Goal: Task Accomplishment & Management: Use online tool/utility

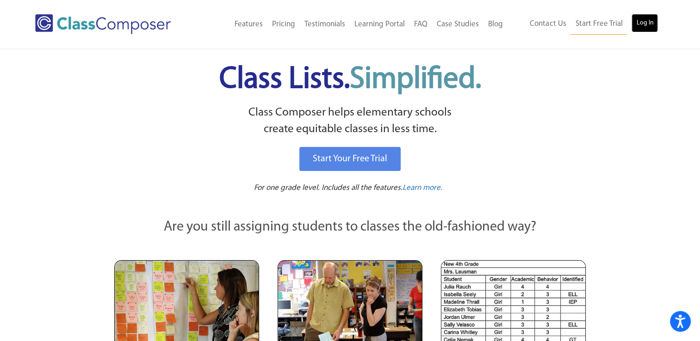
click at [650, 24] on link "Log In" at bounding box center [644, 23] width 26 height 18
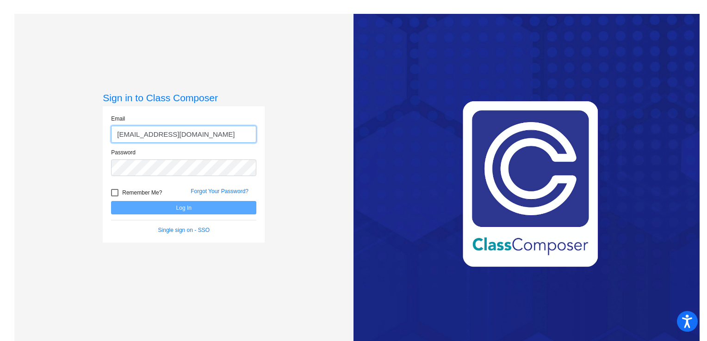
type input "[EMAIL_ADDRESS][DOMAIN_NAME]"
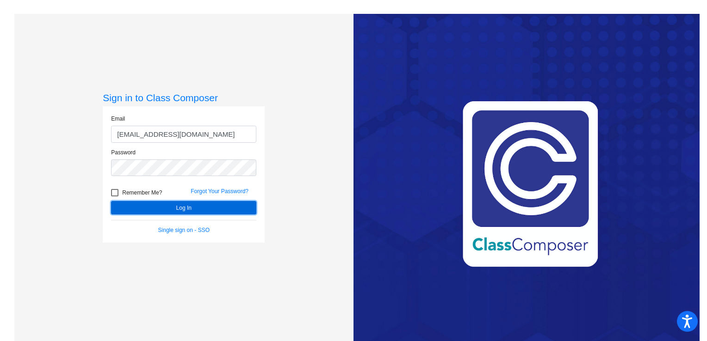
click at [188, 206] on button "Log In" at bounding box center [183, 207] width 145 height 13
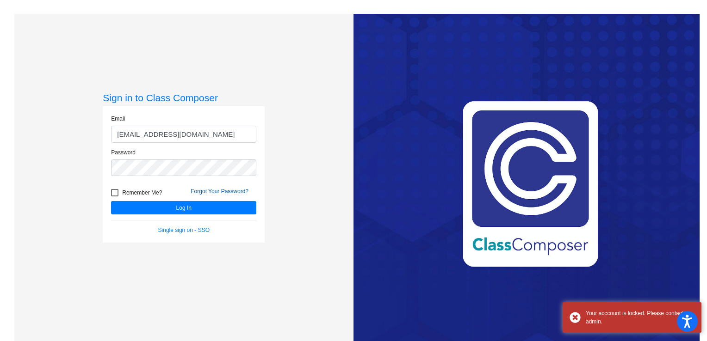
click at [226, 190] on link "Forgot Your Password?" at bounding box center [220, 191] width 58 height 6
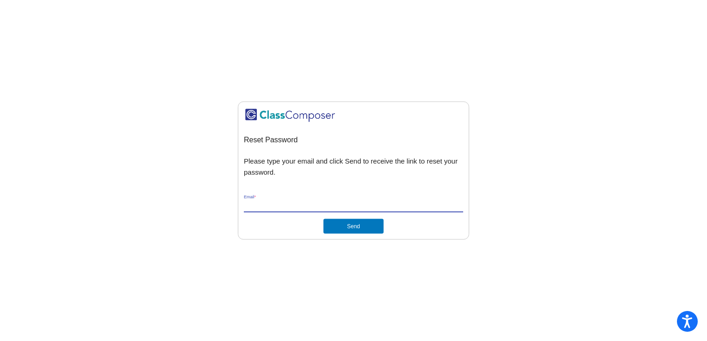
click at [282, 204] on input "Email *" at bounding box center [353, 205] width 219 height 8
type input "[EMAIL_ADDRESS][DOMAIN_NAME]"
click at [355, 224] on button "Send" at bounding box center [353, 226] width 60 height 15
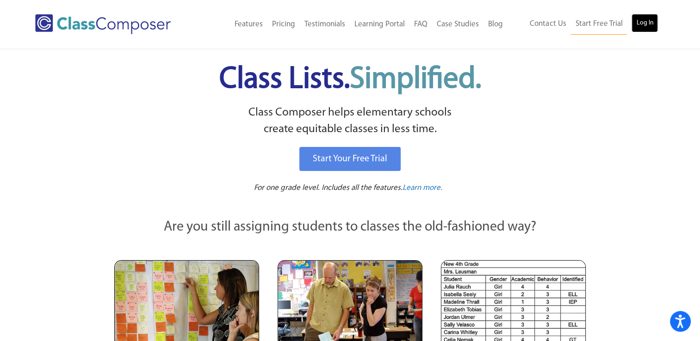
click at [646, 19] on link "Log In" at bounding box center [644, 23] width 26 height 18
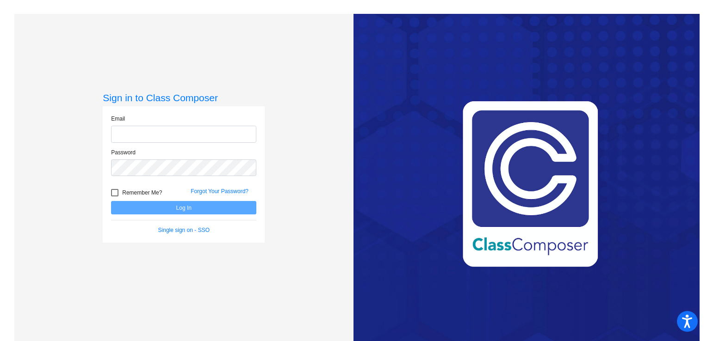
click at [195, 139] on input "email" at bounding box center [183, 134] width 145 height 17
type input "[EMAIL_ADDRESS][DOMAIN_NAME]"
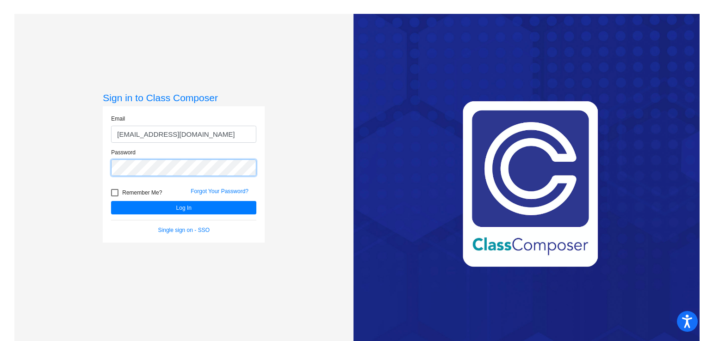
click at [111, 201] on button "Log In" at bounding box center [183, 207] width 145 height 13
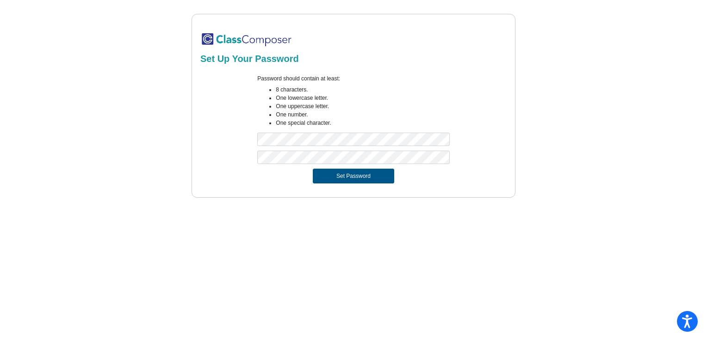
click at [339, 177] on button "Set Password" at bounding box center [353, 176] width 81 height 15
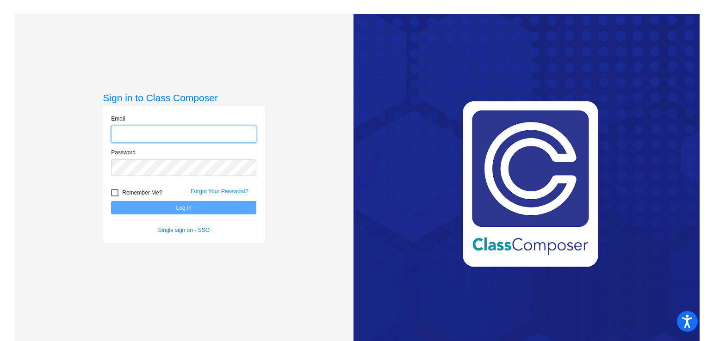
click at [158, 129] on input "email" at bounding box center [183, 134] width 145 height 17
type input "jlitman@mbgsd.org"
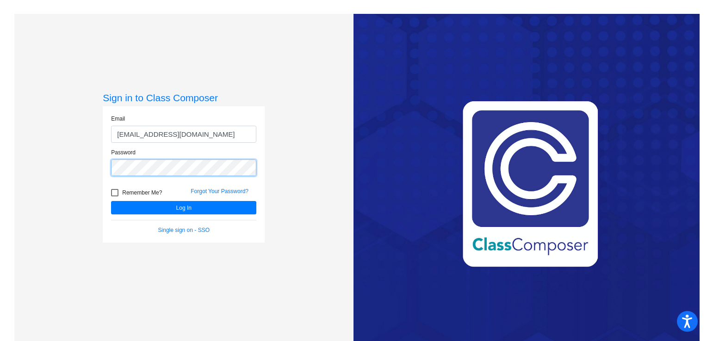
click at [111, 201] on button "Log In" at bounding box center [183, 207] width 145 height 13
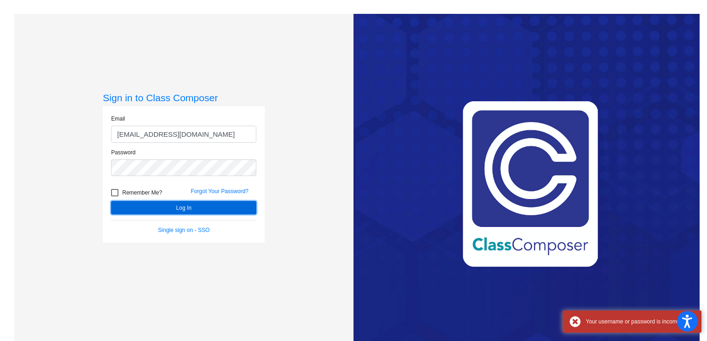
click at [172, 207] on button "Log In" at bounding box center [183, 207] width 145 height 13
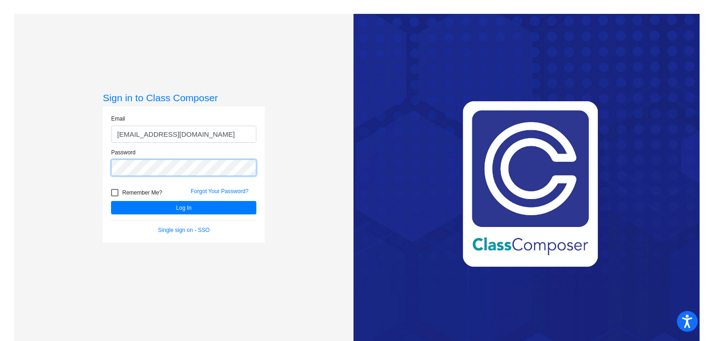
click at [75, 167] on div "Sign in to Class Composer Email jlitman@mbgsd.org Password Remember Me? Forgot …" at bounding box center [183, 184] width 339 height 341
click at [111, 201] on button "Log In" at bounding box center [183, 207] width 145 height 13
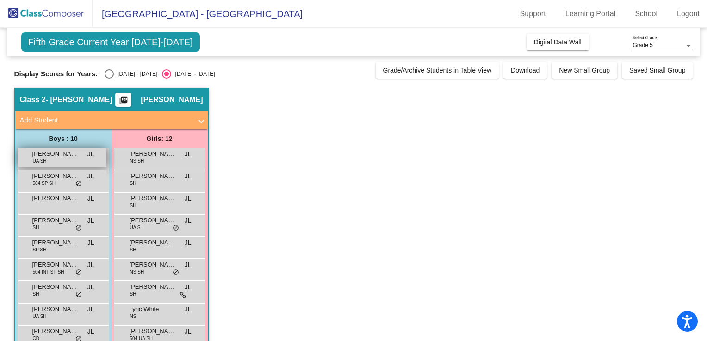
click at [59, 158] on span "Hamza Abdi" at bounding box center [55, 153] width 46 height 9
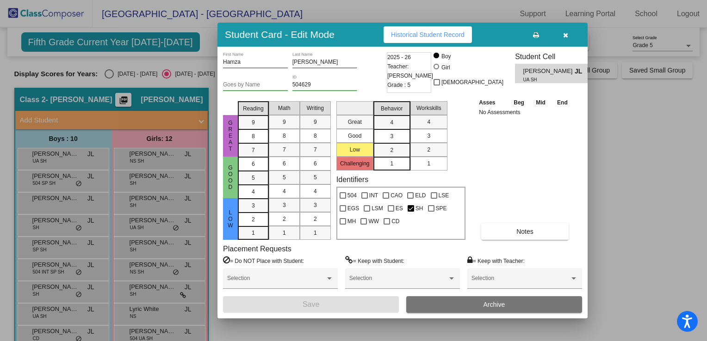
click at [608, 129] on div at bounding box center [353, 170] width 707 height 341
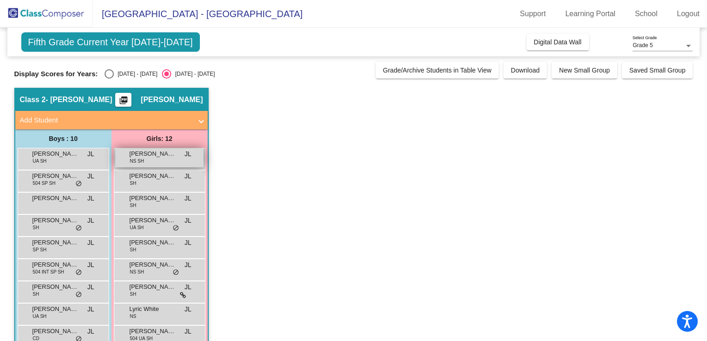
click at [163, 152] on span "Annika Maier" at bounding box center [152, 153] width 46 height 9
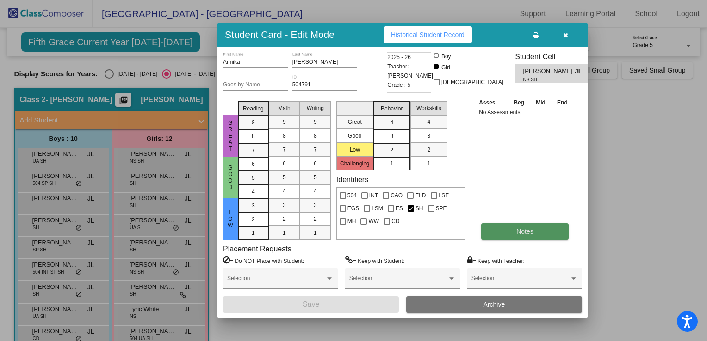
click at [528, 232] on span "Notes" at bounding box center [524, 231] width 17 height 7
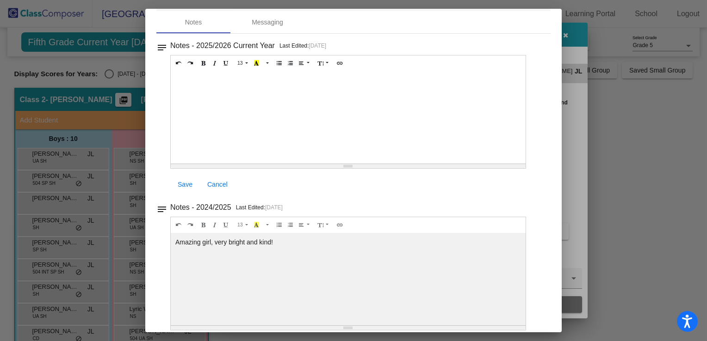
scroll to position [39, 0]
click at [612, 122] on div at bounding box center [353, 170] width 707 height 341
click at [585, 102] on div at bounding box center [353, 170] width 707 height 341
click at [566, 32] on div at bounding box center [353, 170] width 707 height 341
click at [564, 34] on div at bounding box center [353, 170] width 707 height 341
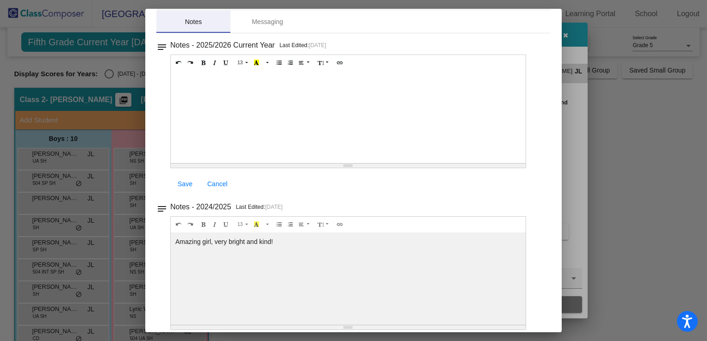
scroll to position [0, 0]
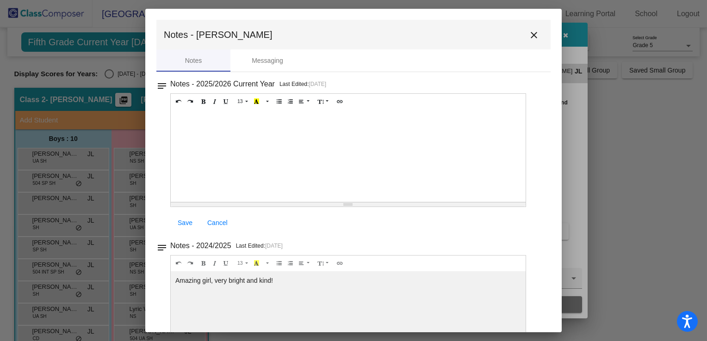
click at [530, 33] on mat-icon "close" at bounding box center [533, 35] width 11 height 11
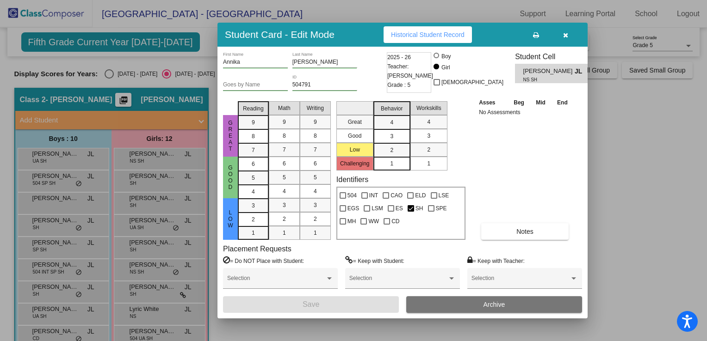
click at [564, 32] on icon "button" at bounding box center [565, 35] width 5 height 6
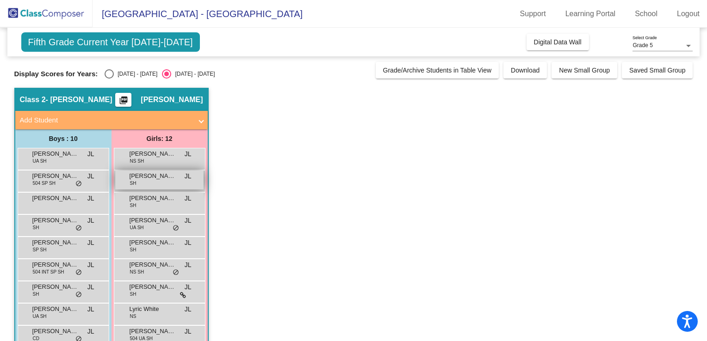
click at [164, 178] on span "Ariel Miller" at bounding box center [152, 176] width 46 height 9
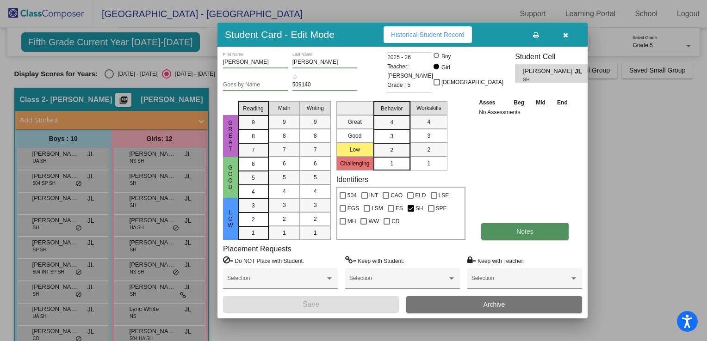
click at [523, 231] on span "Notes" at bounding box center [524, 231] width 17 height 7
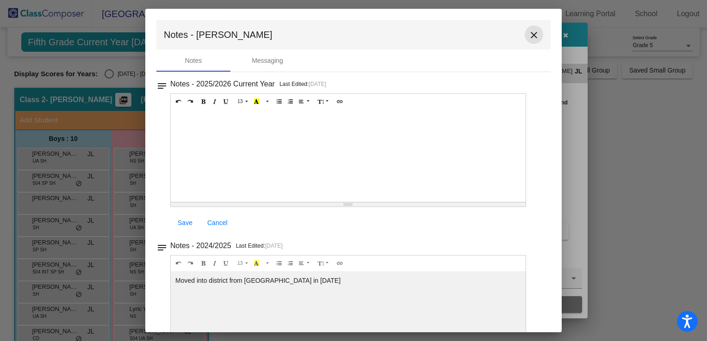
click at [528, 34] on mat-icon "close" at bounding box center [533, 35] width 11 height 11
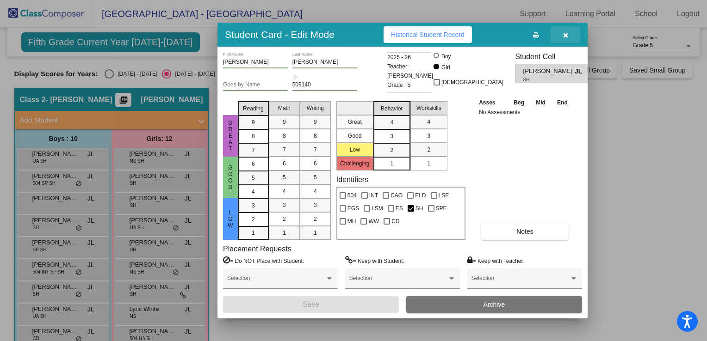
click at [563, 38] on icon "button" at bounding box center [565, 35] width 5 height 6
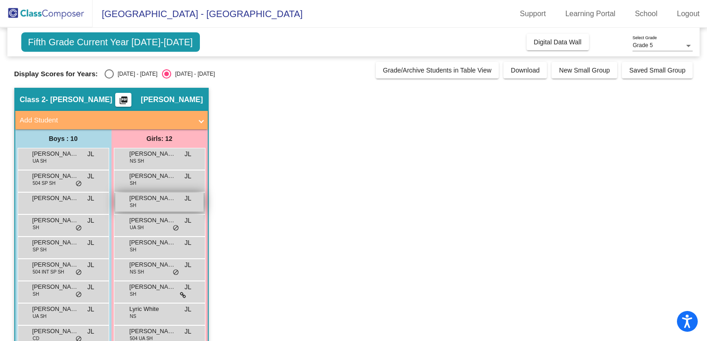
click at [158, 199] on span "Camryn Harvey" at bounding box center [152, 198] width 46 height 9
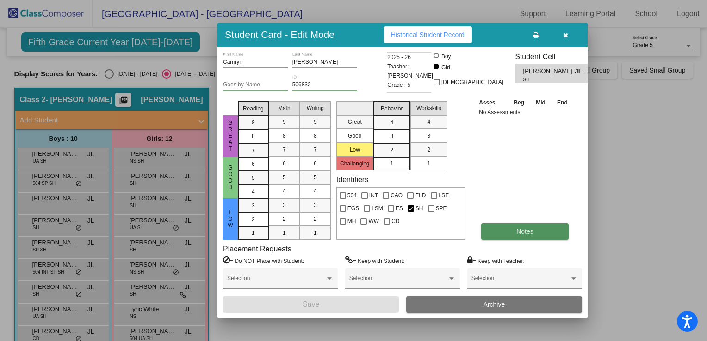
click at [510, 229] on button "Notes" at bounding box center [524, 231] width 87 height 17
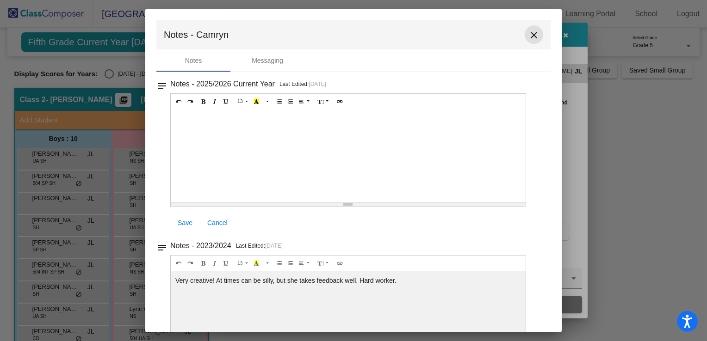
click at [529, 40] on mat-icon "close" at bounding box center [533, 35] width 11 height 11
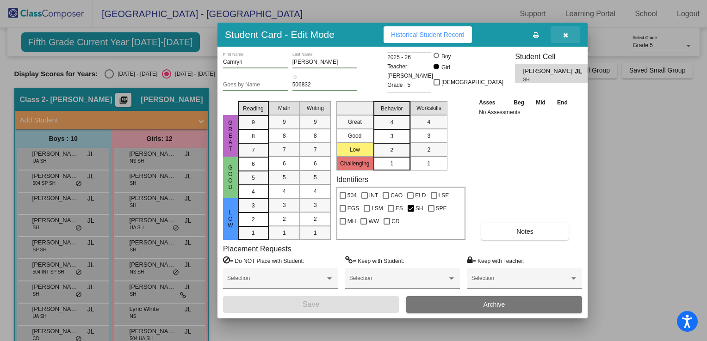
click at [564, 38] on icon "button" at bounding box center [565, 35] width 5 height 6
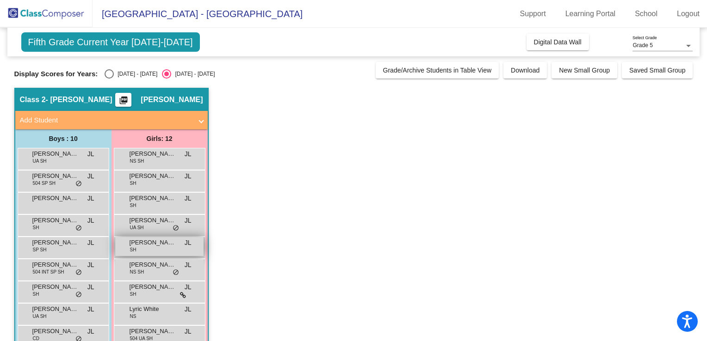
click at [142, 247] on div "Isabella Herbein SH JL lock do_not_disturb_alt" at bounding box center [159, 246] width 88 height 19
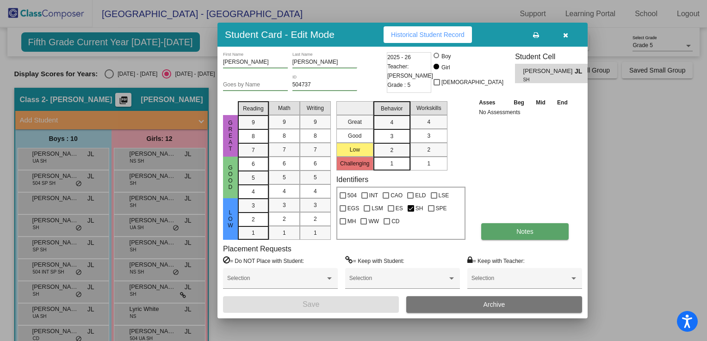
click at [522, 231] on span "Notes" at bounding box center [524, 231] width 17 height 7
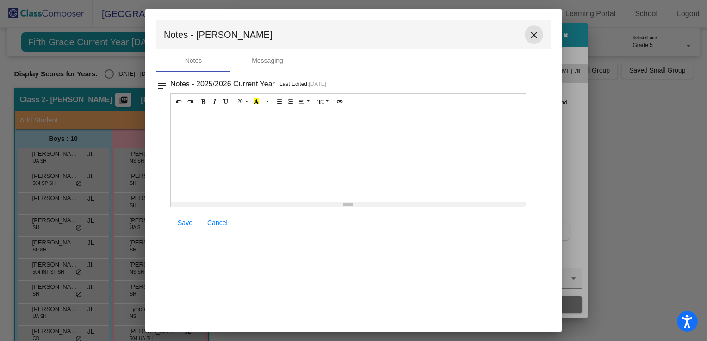
click at [536, 39] on mat-icon "close" at bounding box center [533, 35] width 11 height 11
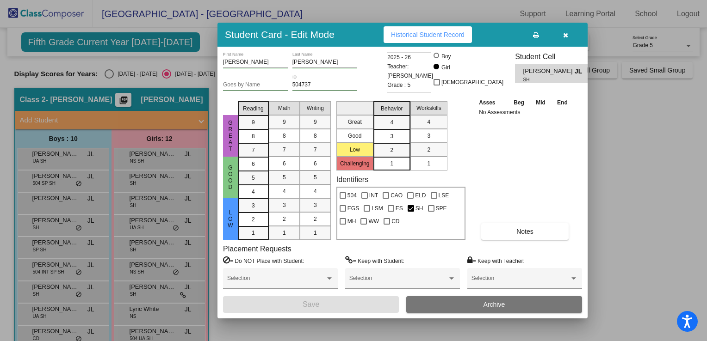
click at [566, 35] on icon "button" at bounding box center [565, 35] width 5 height 6
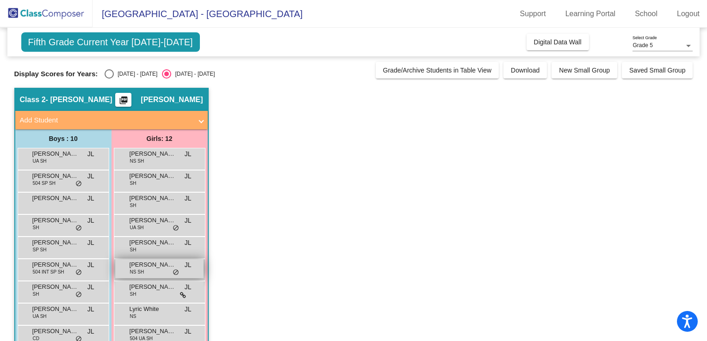
click at [145, 273] on div "Kendall Foor NS SH JL lock do_not_disturb_alt" at bounding box center [159, 268] width 88 height 19
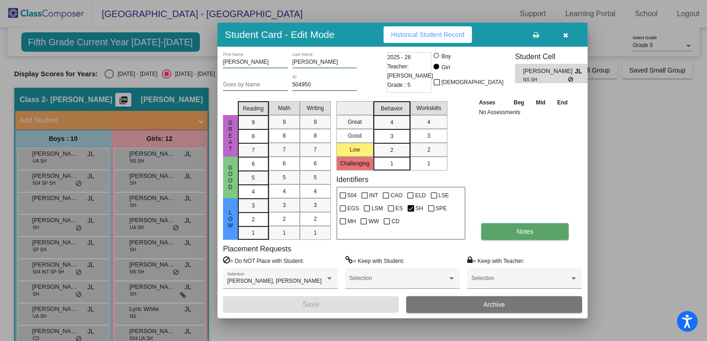
click at [510, 234] on button "Notes" at bounding box center [524, 231] width 87 height 17
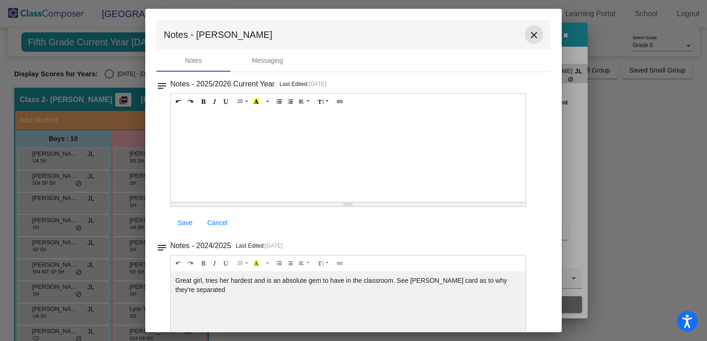
click at [531, 29] on button "close" at bounding box center [533, 34] width 18 height 18
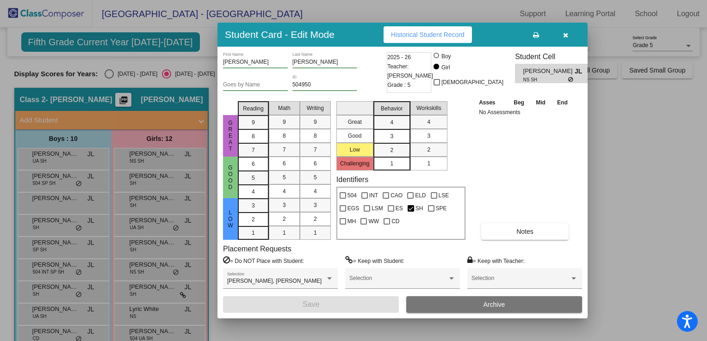
click at [565, 31] on span "button" at bounding box center [565, 34] width 5 height 7
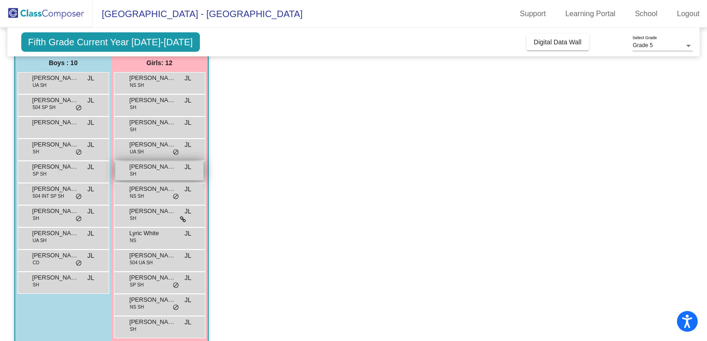
scroll to position [87, 0]
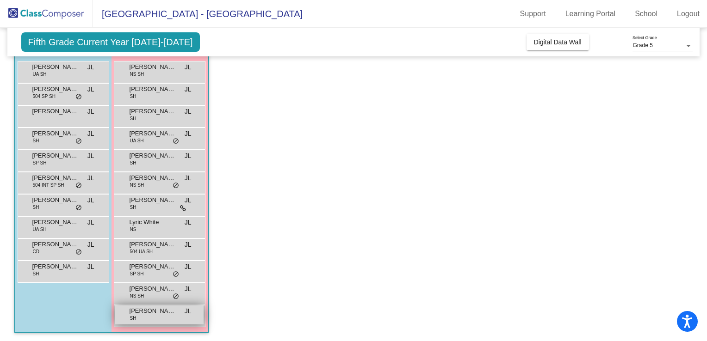
click at [138, 315] on div "Sydney Kuder SH JL lock do_not_disturb_alt" at bounding box center [159, 315] width 88 height 19
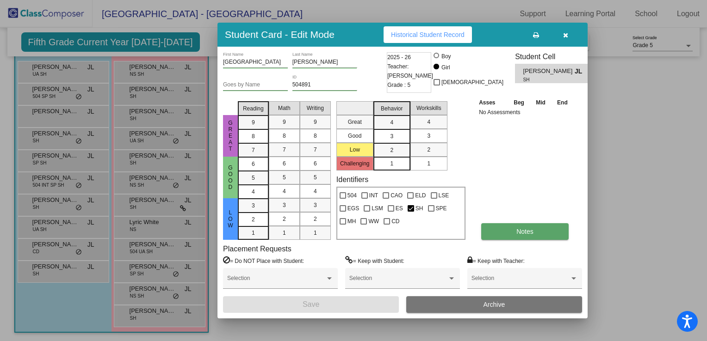
click at [522, 239] on button "Notes" at bounding box center [524, 231] width 87 height 17
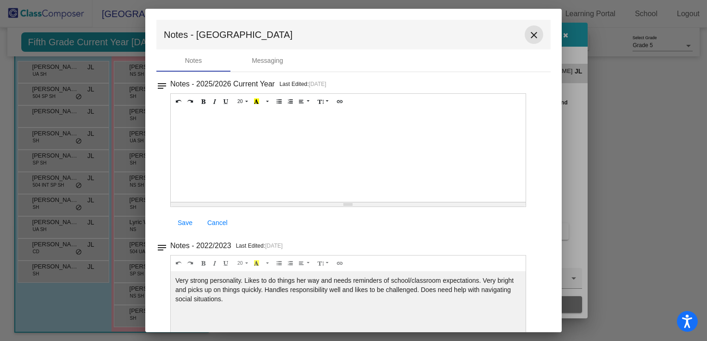
click at [529, 31] on mat-icon "close" at bounding box center [533, 35] width 11 height 11
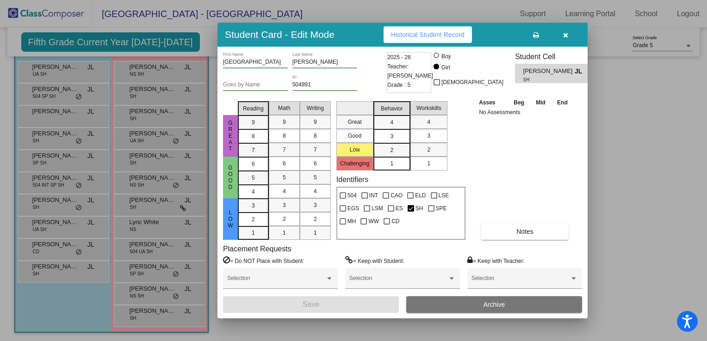
click at [567, 34] on icon "button" at bounding box center [565, 35] width 5 height 6
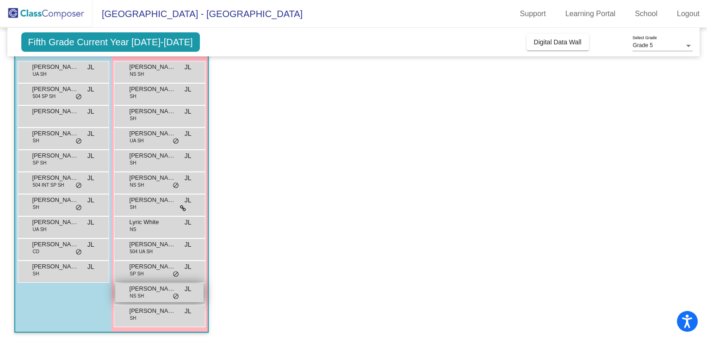
click at [155, 289] on span "Ruby Morton" at bounding box center [152, 288] width 46 height 9
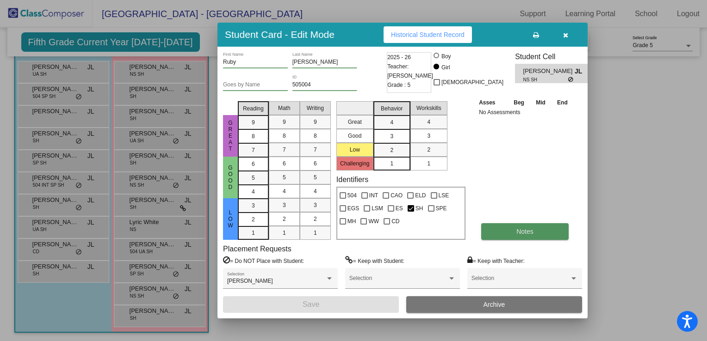
click at [521, 232] on span "Notes" at bounding box center [524, 231] width 17 height 7
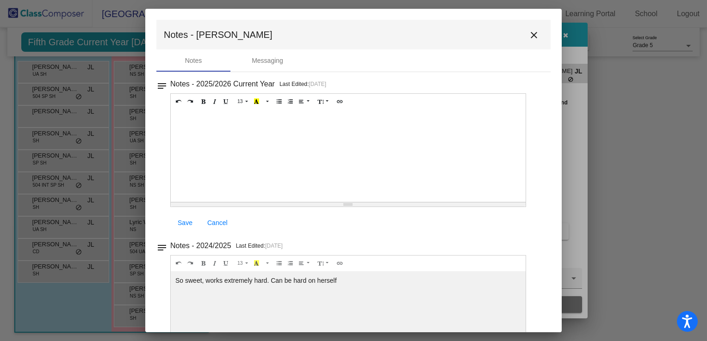
click at [529, 36] on mat-icon "close" at bounding box center [533, 35] width 11 height 11
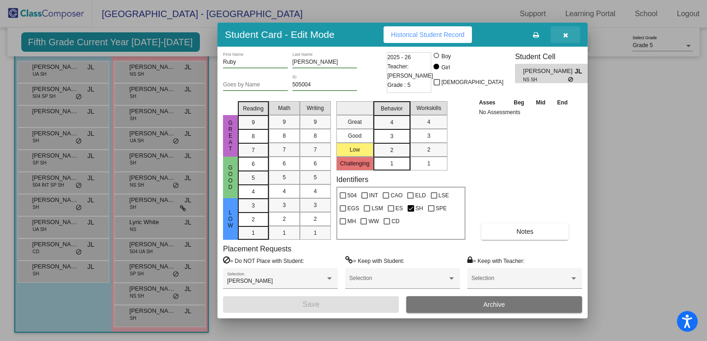
click at [565, 35] on icon "button" at bounding box center [565, 35] width 5 height 6
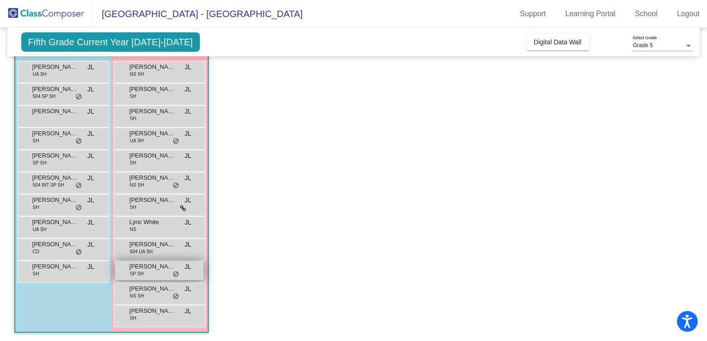
click at [148, 268] on span "Olivia Semanick" at bounding box center [152, 266] width 46 height 9
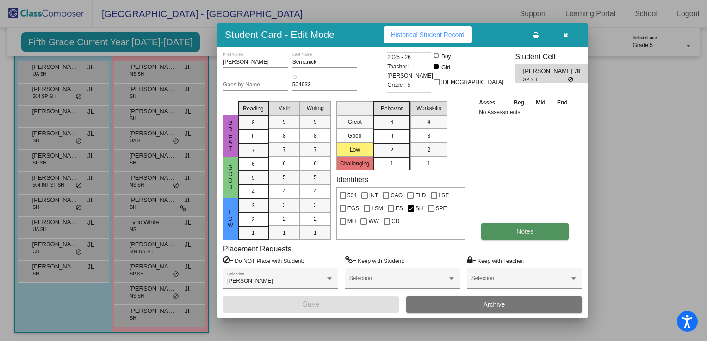
click at [488, 228] on button "Notes" at bounding box center [524, 231] width 87 height 17
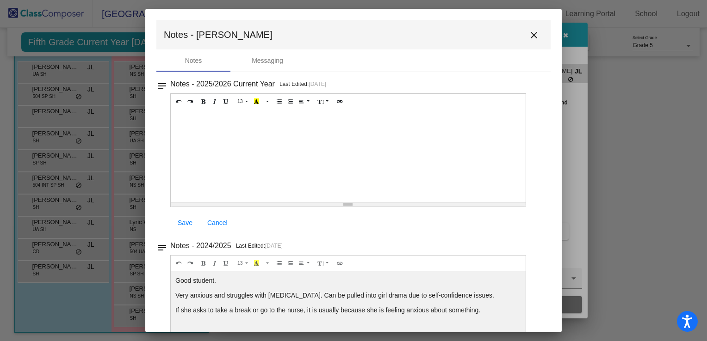
click at [528, 35] on mat-icon "close" at bounding box center [533, 35] width 11 height 11
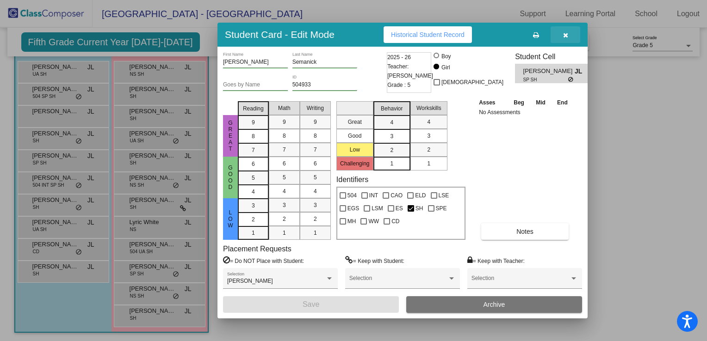
click at [572, 36] on button "button" at bounding box center [565, 34] width 30 height 17
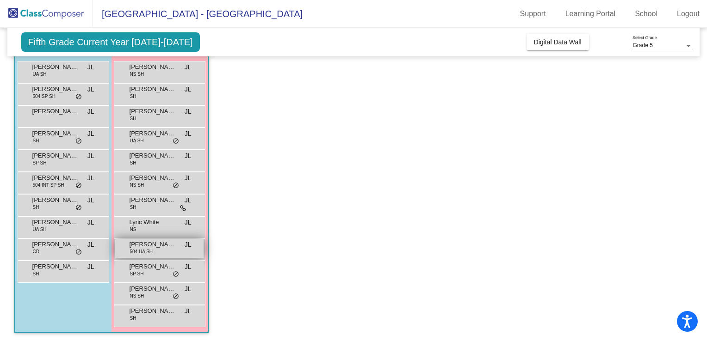
click at [171, 249] on div "Marley Smith 504 UA SH JL lock do_not_disturb_alt" at bounding box center [159, 248] width 88 height 19
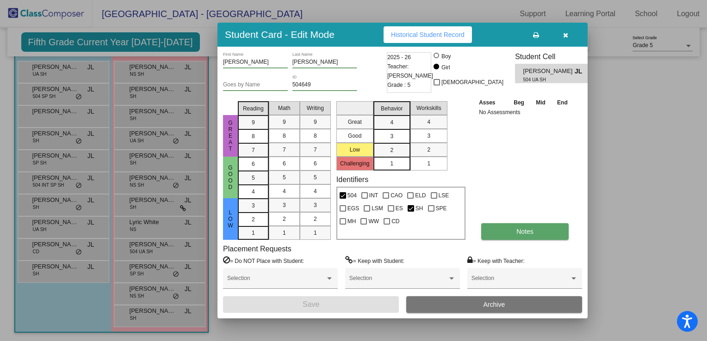
click at [499, 232] on button "Notes" at bounding box center [524, 231] width 87 height 17
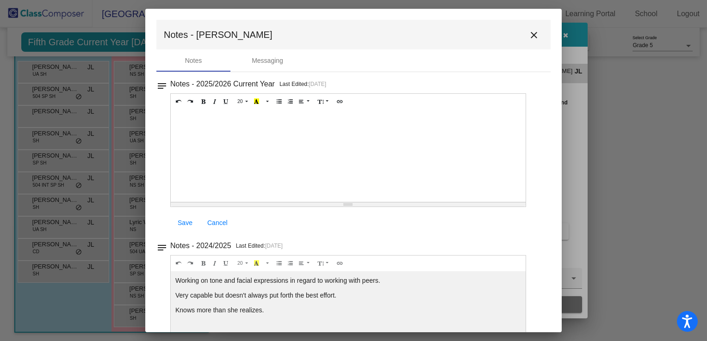
click at [517, 36] on mat-toolbar "Notes - Marley close" at bounding box center [353, 35] width 394 height 30
click at [532, 38] on mat-icon "close" at bounding box center [533, 35] width 11 height 11
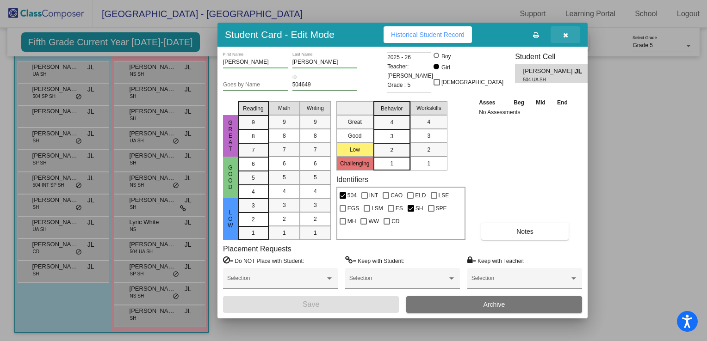
click at [560, 35] on button "button" at bounding box center [565, 34] width 30 height 17
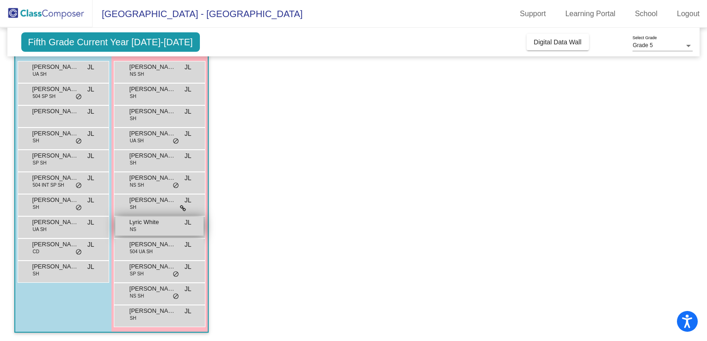
click at [148, 228] on div "Lyric White NS JL lock do_not_disturb_alt" at bounding box center [159, 226] width 88 height 19
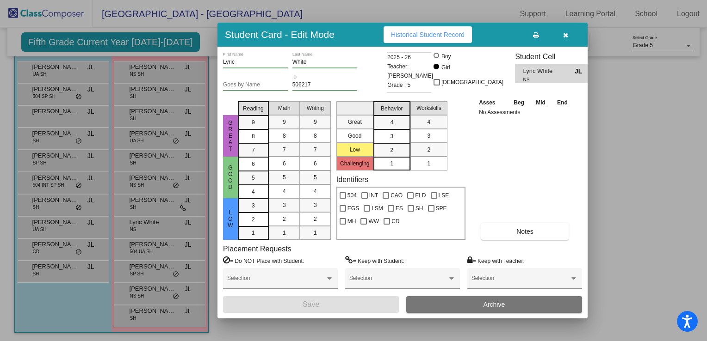
click at [512, 242] on div "Lyric First Name White Last Name Goes by Name 506217 ID 2025 - 26 Teacher: Jenn…" at bounding box center [402, 182] width 359 height 261
click at [511, 239] on button "Notes" at bounding box center [524, 231] width 87 height 17
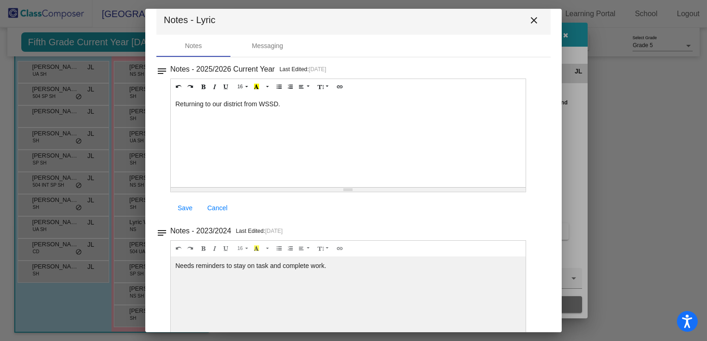
scroll to position [16, 0]
click at [527, 25] on button "close" at bounding box center [533, 19] width 18 height 18
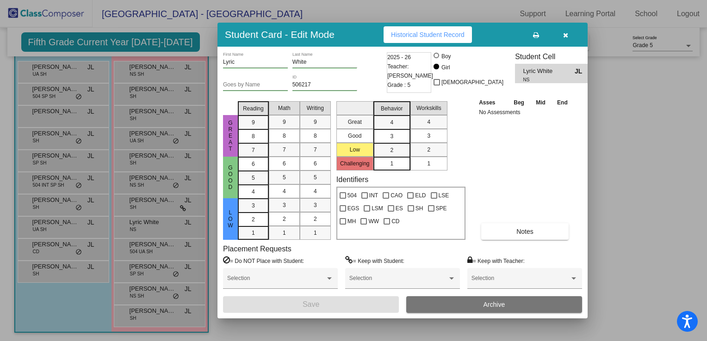
click at [566, 34] on icon "button" at bounding box center [565, 35] width 5 height 6
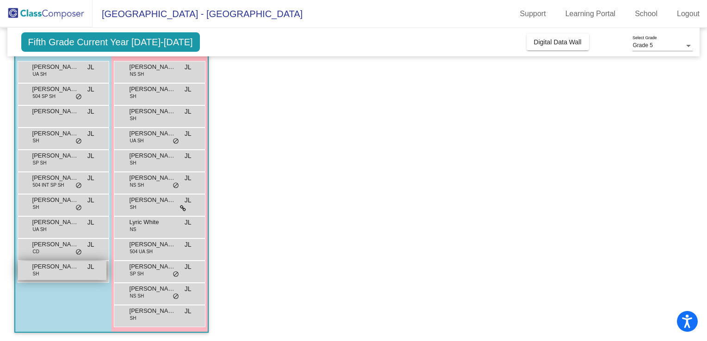
click at [46, 275] on div "Owen Bushey SH JL lock do_not_disturb_alt" at bounding box center [62, 270] width 88 height 19
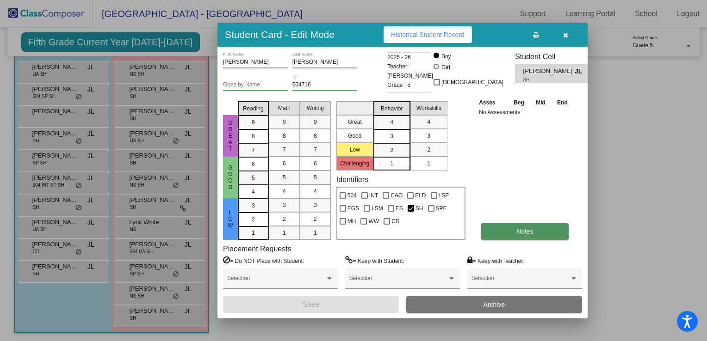
click at [528, 226] on button "Notes" at bounding box center [524, 231] width 87 height 17
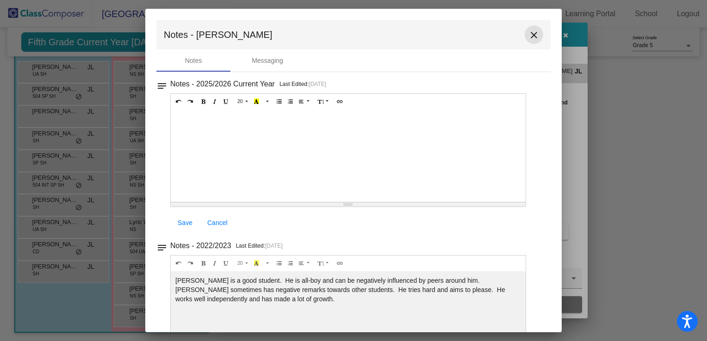
click at [529, 32] on mat-icon "close" at bounding box center [533, 35] width 11 height 11
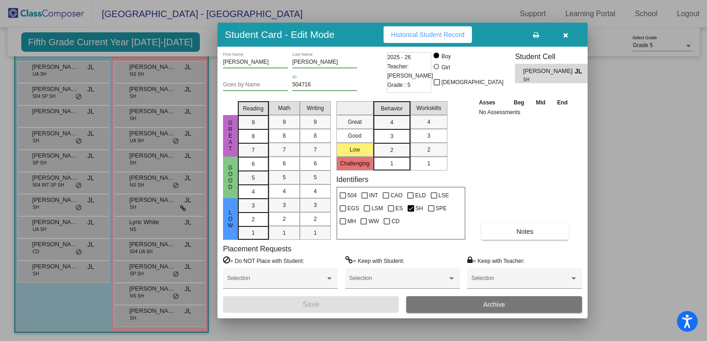
click at [561, 38] on button "button" at bounding box center [565, 34] width 30 height 17
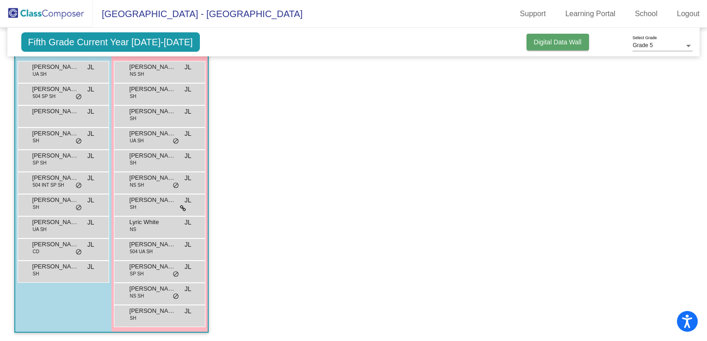
scroll to position [0, 0]
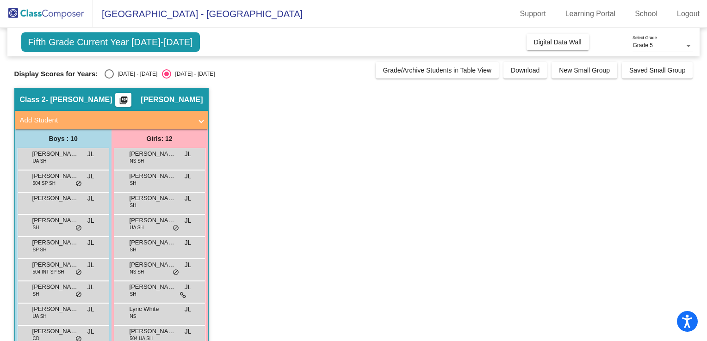
click at [193, 95] on span "Jennie Litman" at bounding box center [172, 99] width 62 height 9
click at [129, 98] on mat-icon "picture_as_pdf" at bounding box center [123, 102] width 11 height 13
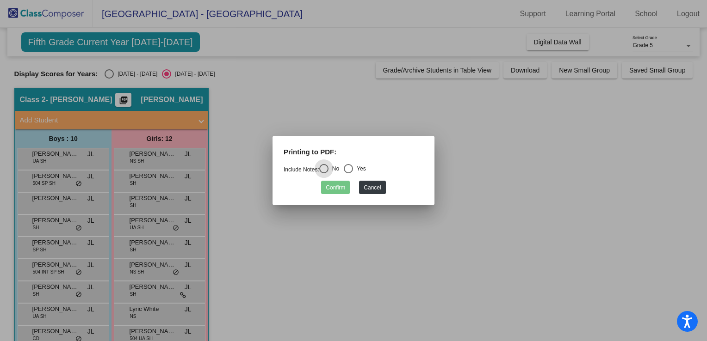
click at [355, 167] on div "Yes" at bounding box center [359, 169] width 13 height 8
click at [348, 173] on input "Yes" at bounding box center [348, 173] width 0 height 0
radio input "true"
click at [337, 183] on button "Confirm" at bounding box center [335, 187] width 29 height 13
